Goal: Transaction & Acquisition: Purchase product/service

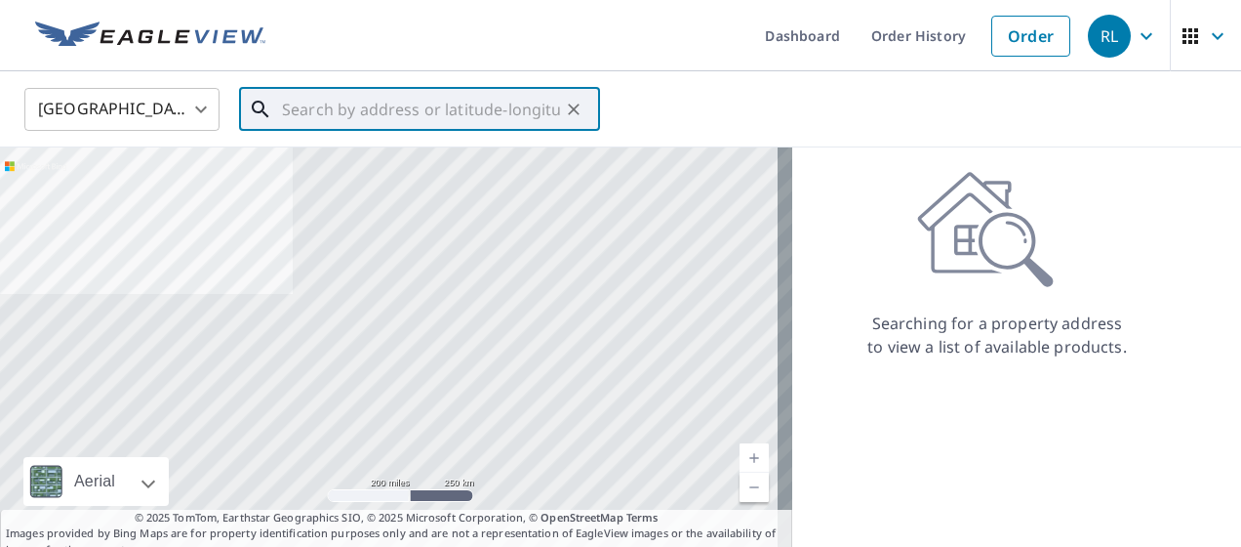
click at [296, 116] on input "text" at bounding box center [421, 109] width 278 height 55
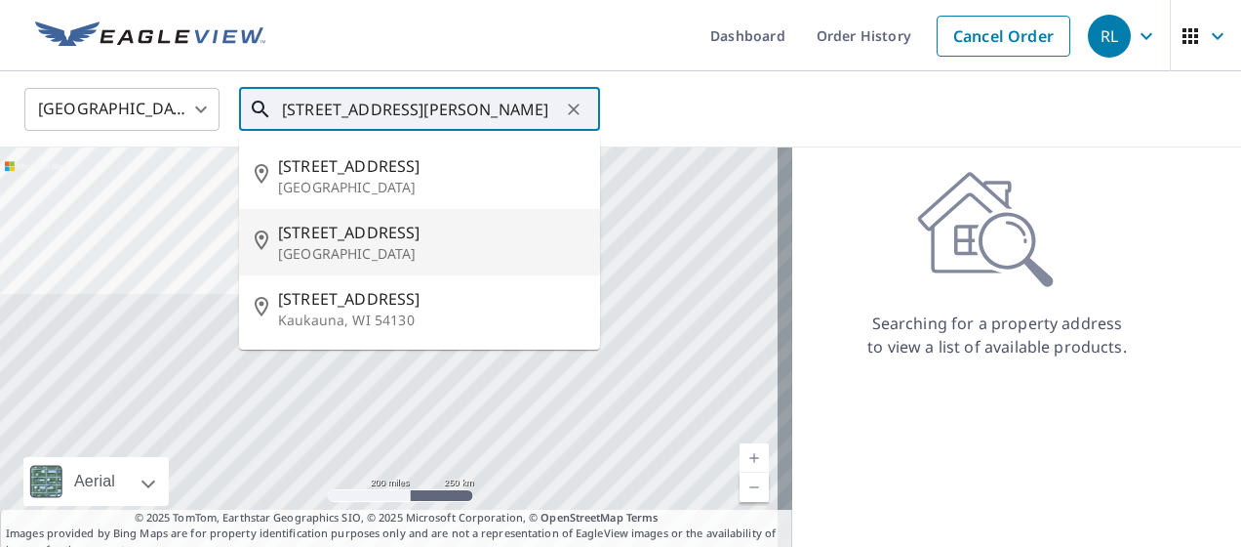
click at [323, 254] on p "[GEOGRAPHIC_DATA]" at bounding box center [431, 254] width 306 height 20
type input "[STREET_ADDRESS]"
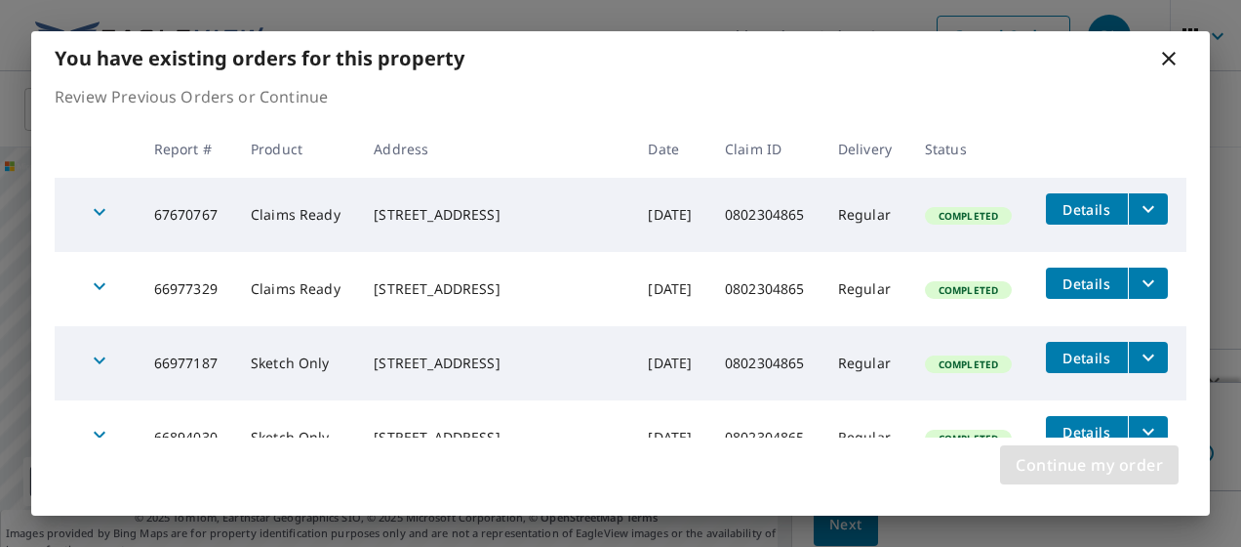
click at [1080, 468] on span "Continue my order" at bounding box center [1089, 464] width 147 height 27
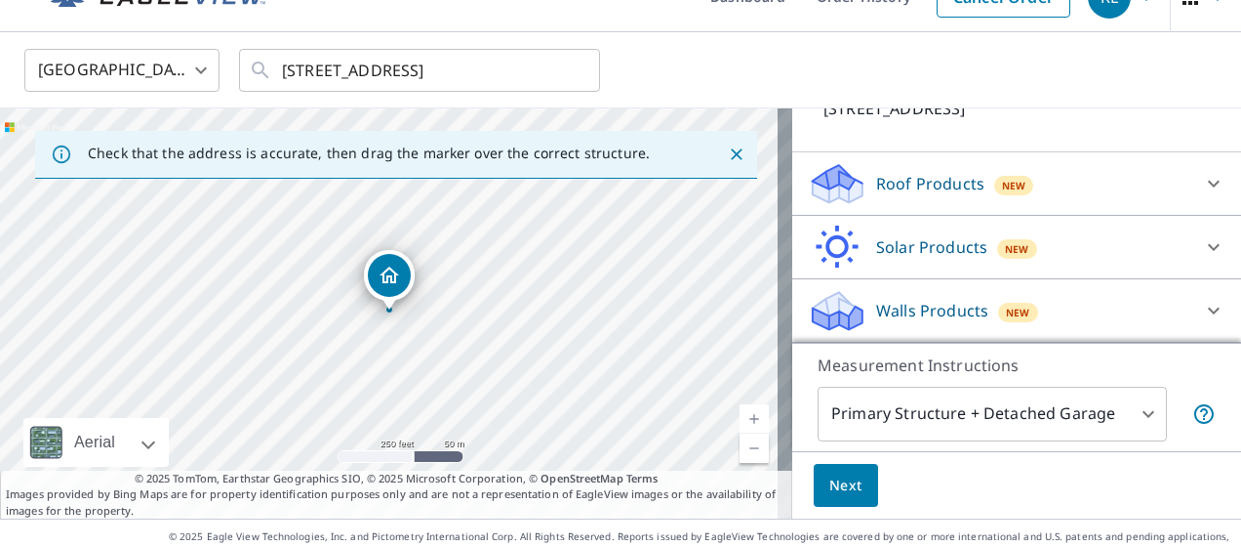
scroll to position [61, 0]
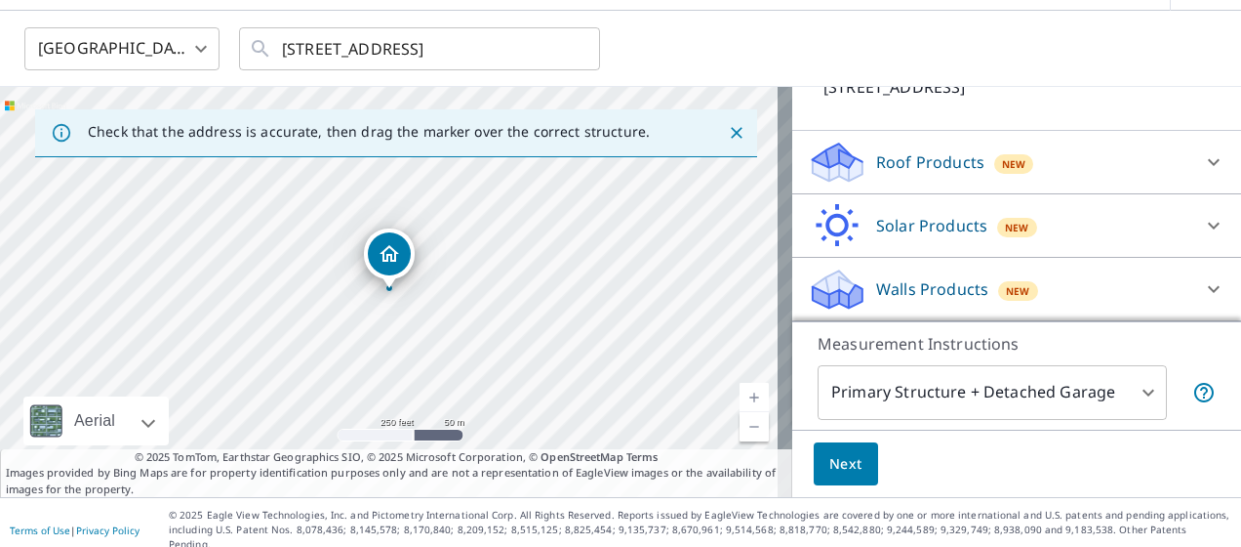
click at [1081, 292] on div "Walls Products New" at bounding box center [999, 289] width 383 height 46
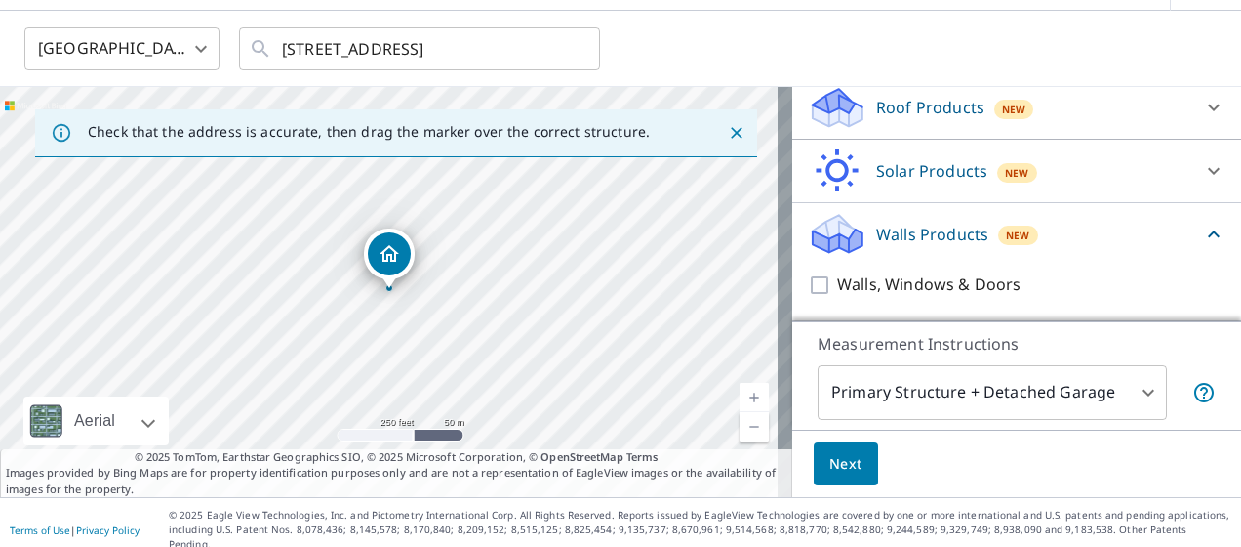
scroll to position [234, 0]
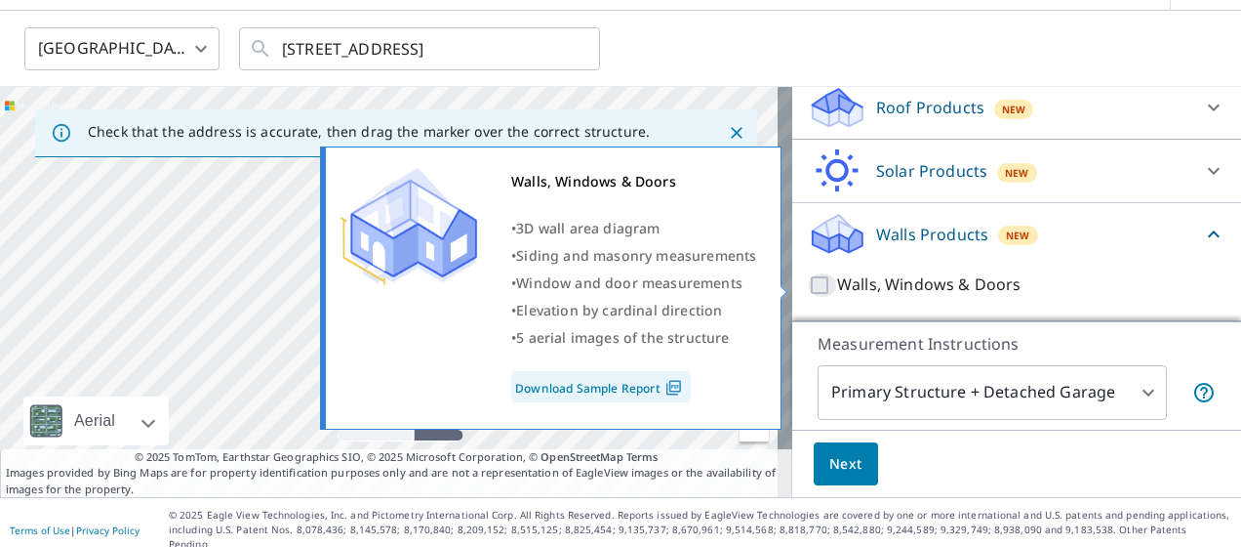
click at [812, 285] on input "Walls, Windows & Doors" at bounding box center [822, 284] width 29 height 23
checkbox input "true"
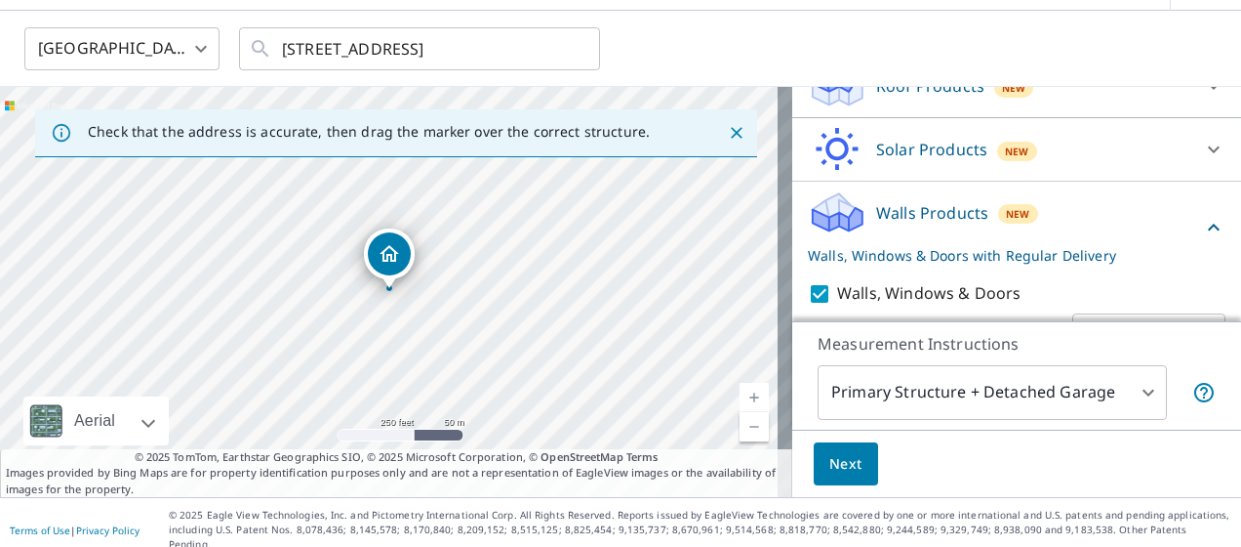
scroll to position [307, 0]
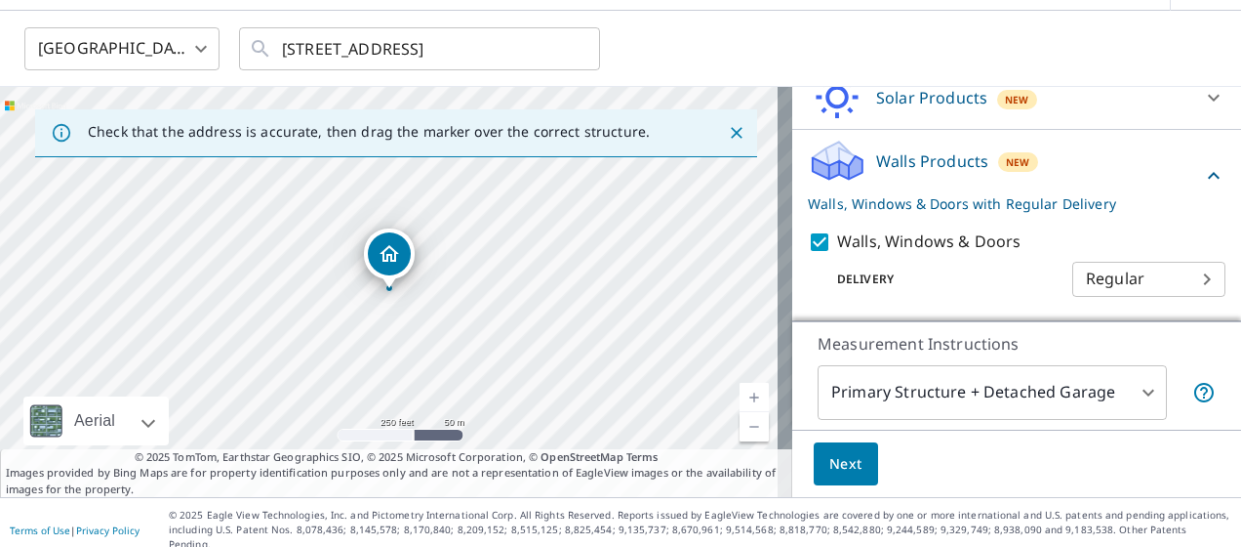
click at [830, 456] on span "Next" at bounding box center [846, 464] width 33 height 24
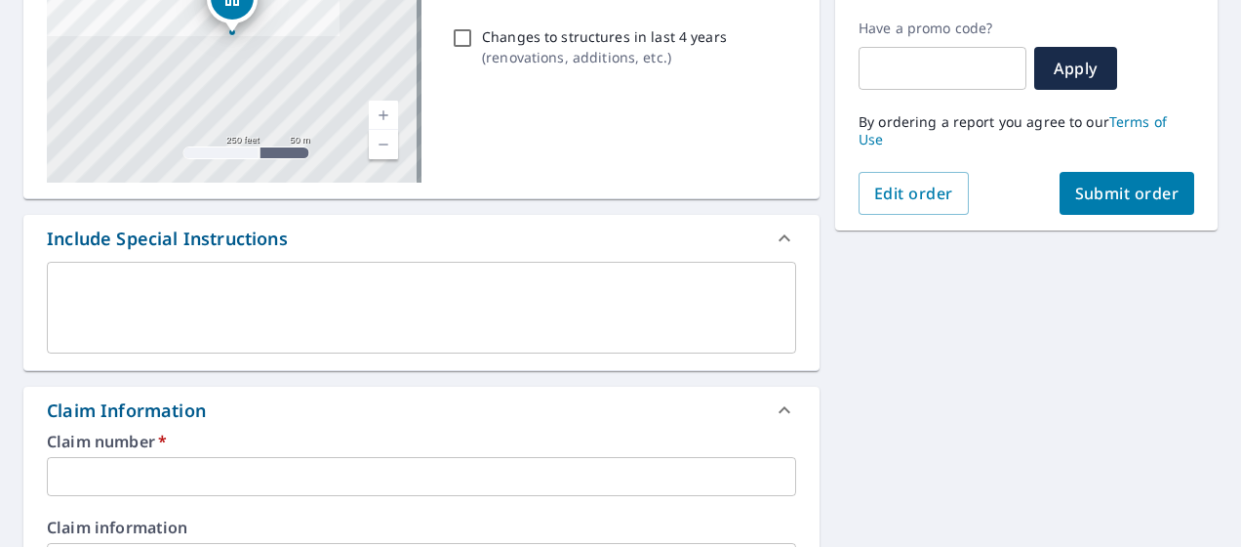
scroll to position [353, 0]
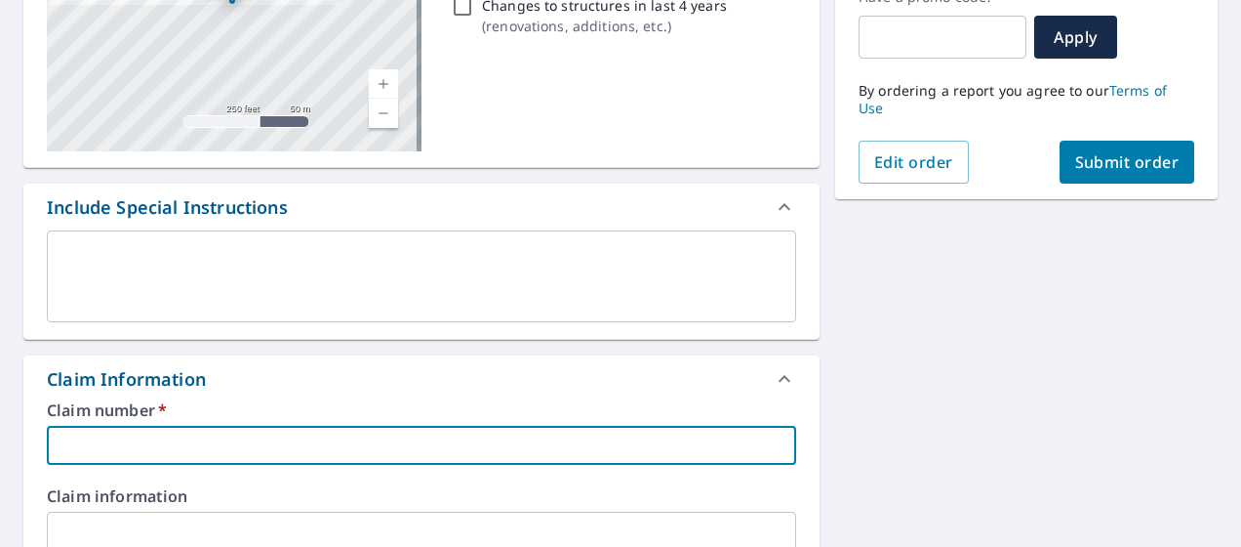
click at [186, 432] on input "text" at bounding box center [422, 445] width 750 height 39
paste input "0802304865"
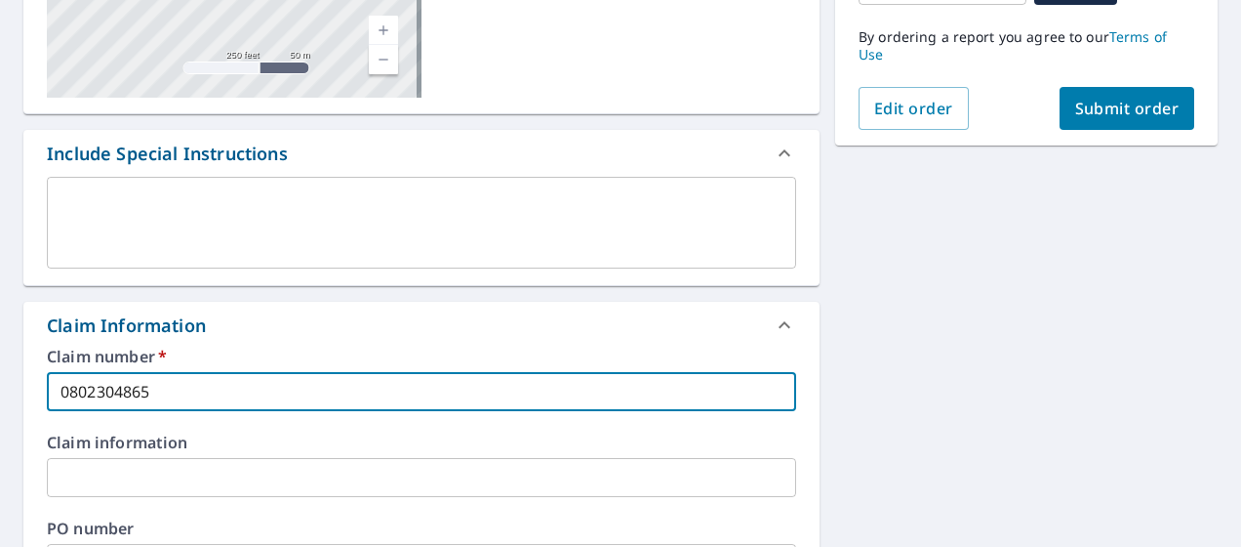
scroll to position [309, 0]
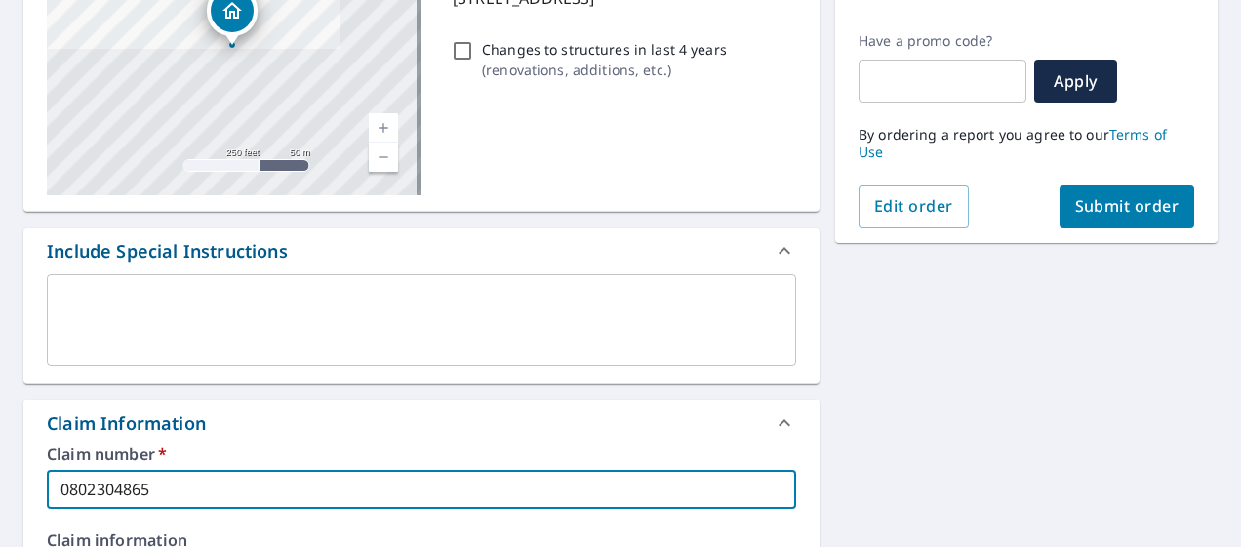
type input "0802304865"
click at [1147, 195] on span "Submit order" at bounding box center [1128, 205] width 104 height 21
